Goal: Task Accomplishment & Management: Use online tool/utility

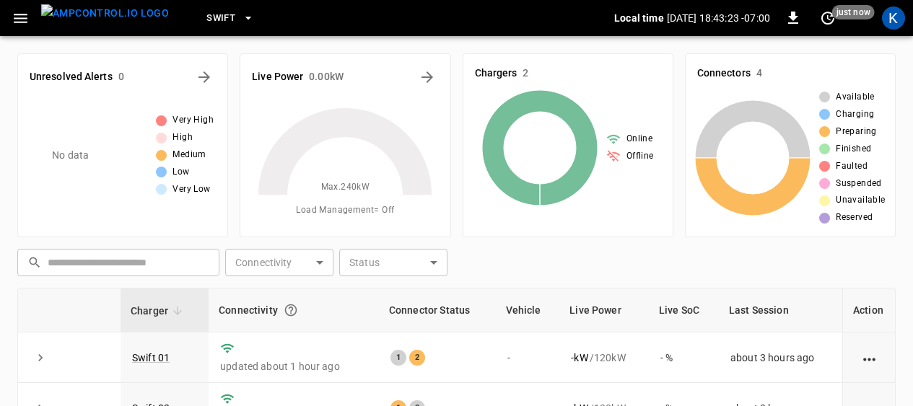
scroll to position [180, 0]
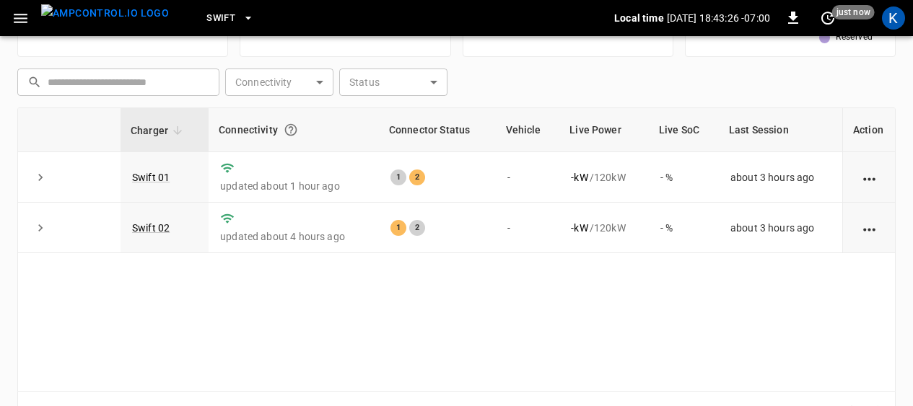
click at [206, 17] on span "Swift" at bounding box center [220, 18] width 29 height 17
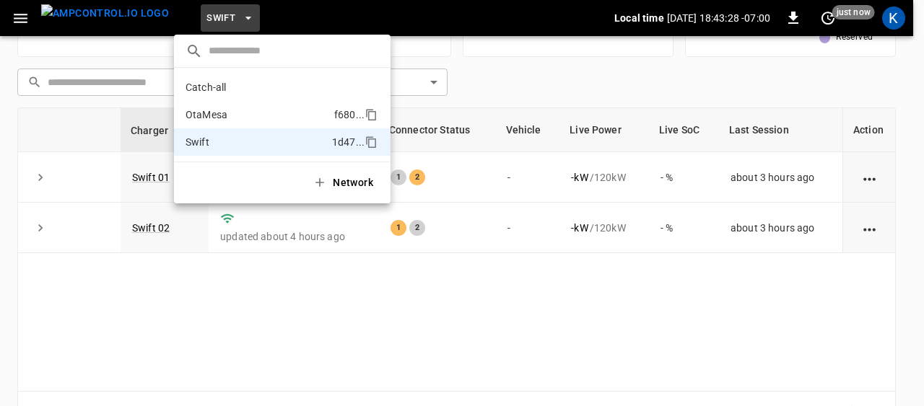
click at [212, 110] on p "OtaMesa" at bounding box center [256, 115] width 143 height 14
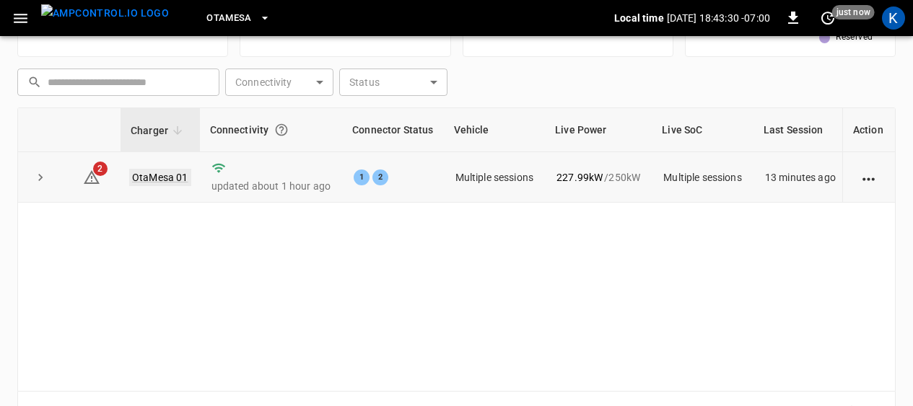
click at [150, 178] on link "OtaMesa 01" at bounding box center [160, 177] width 62 height 17
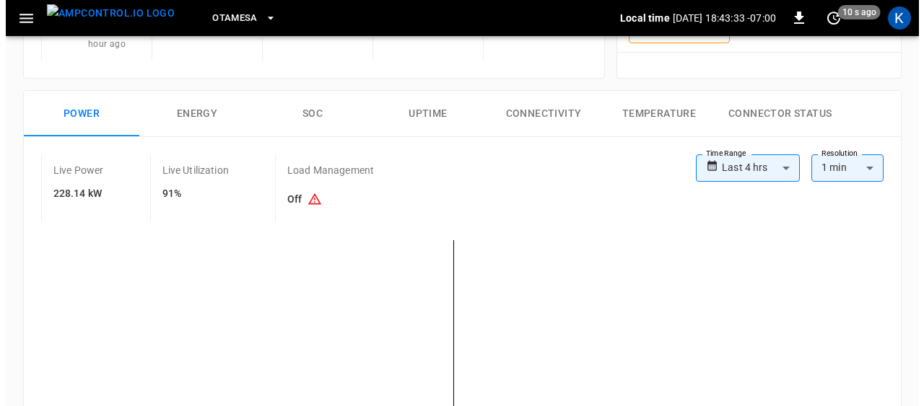
scroll to position [194, 0]
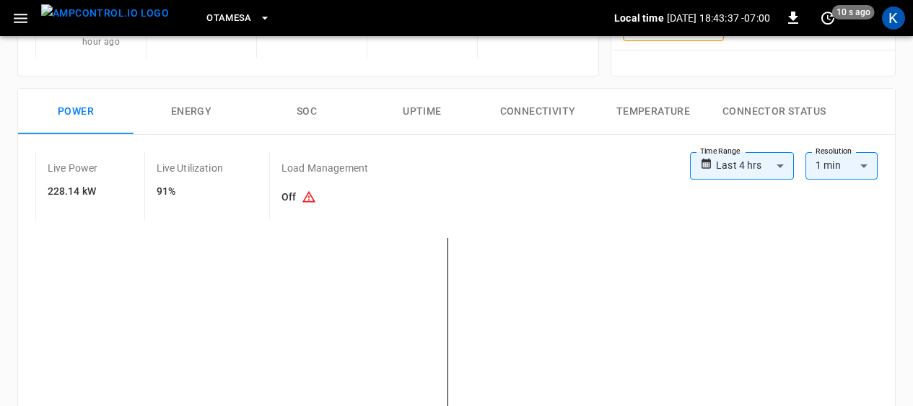
click at [17, 15] on icon "button" at bounding box center [21, 18] width 18 height 18
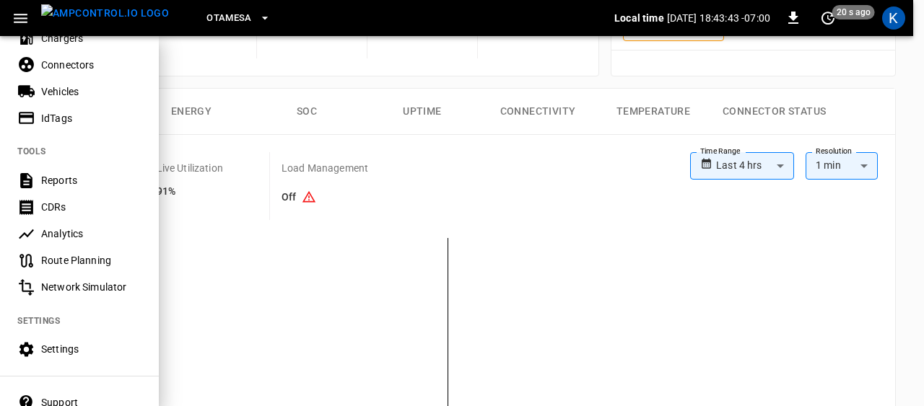
scroll to position [340, 0]
click at [58, 350] on div "Settings" at bounding box center [91, 348] width 100 height 14
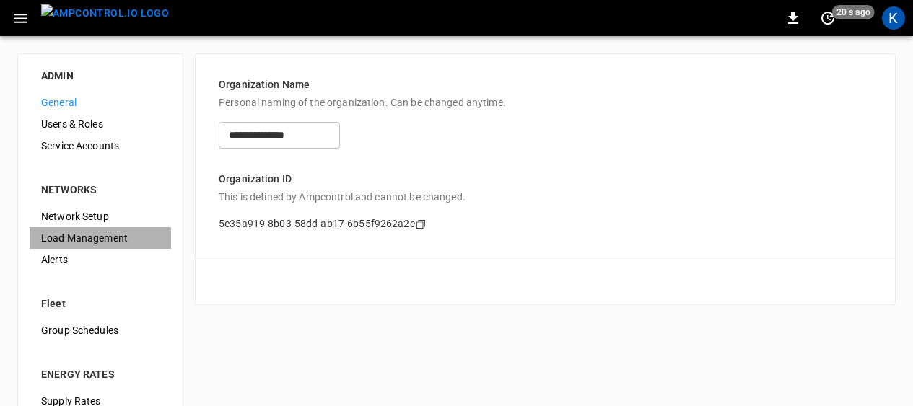
click at [76, 240] on span "Load Management" at bounding box center [100, 238] width 118 height 15
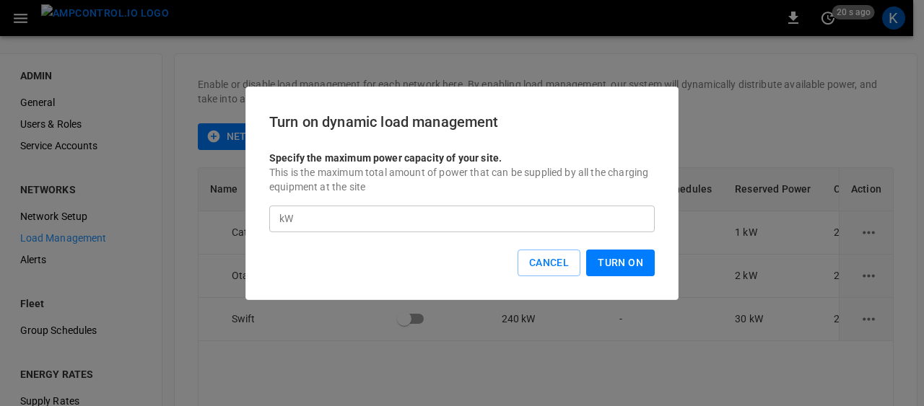
click at [613, 260] on button "Turn On" at bounding box center [620, 263] width 69 height 27
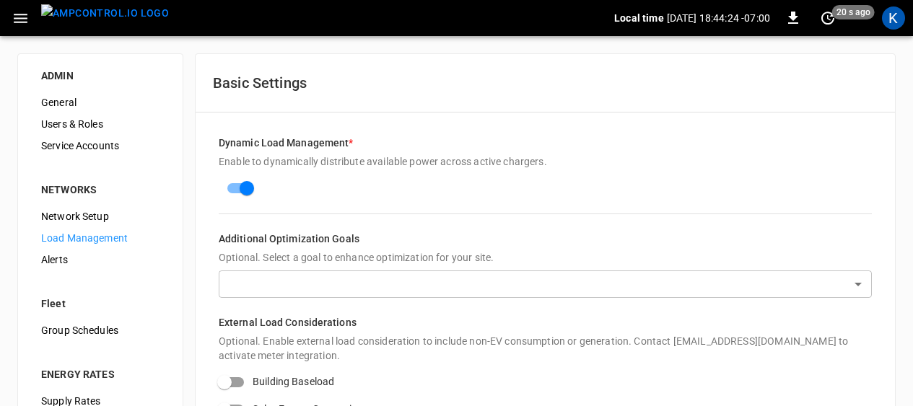
click at [16, 16] on icon "button" at bounding box center [21, 18] width 18 height 18
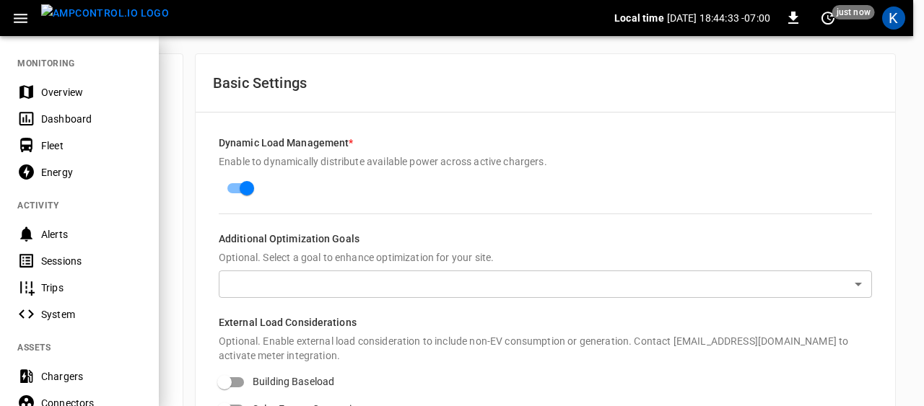
click at [59, 120] on div "Dashboard" at bounding box center [91, 119] width 100 height 14
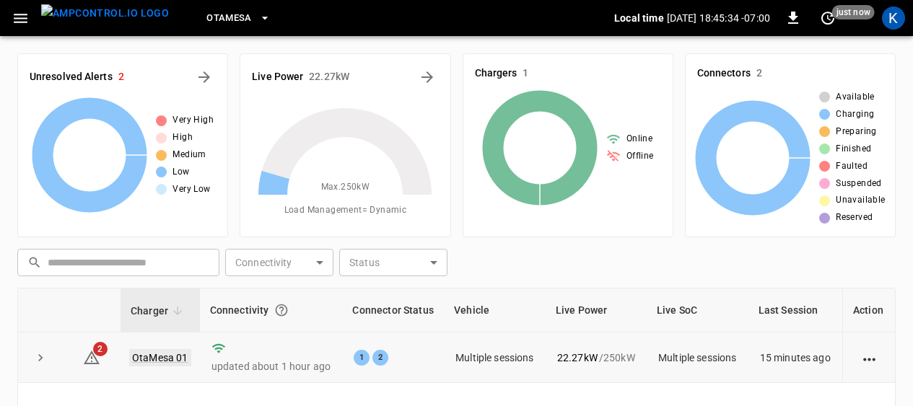
click at [154, 355] on link "OtaMesa 01" at bounding box center [160, 357] width 62 height 17
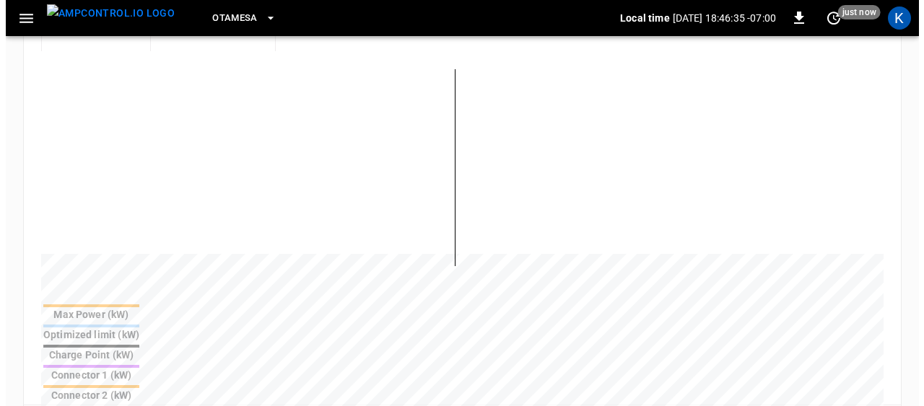
scroll to position [367, 0]
